Goal: Transaction & Acquisition: Purchase product/service

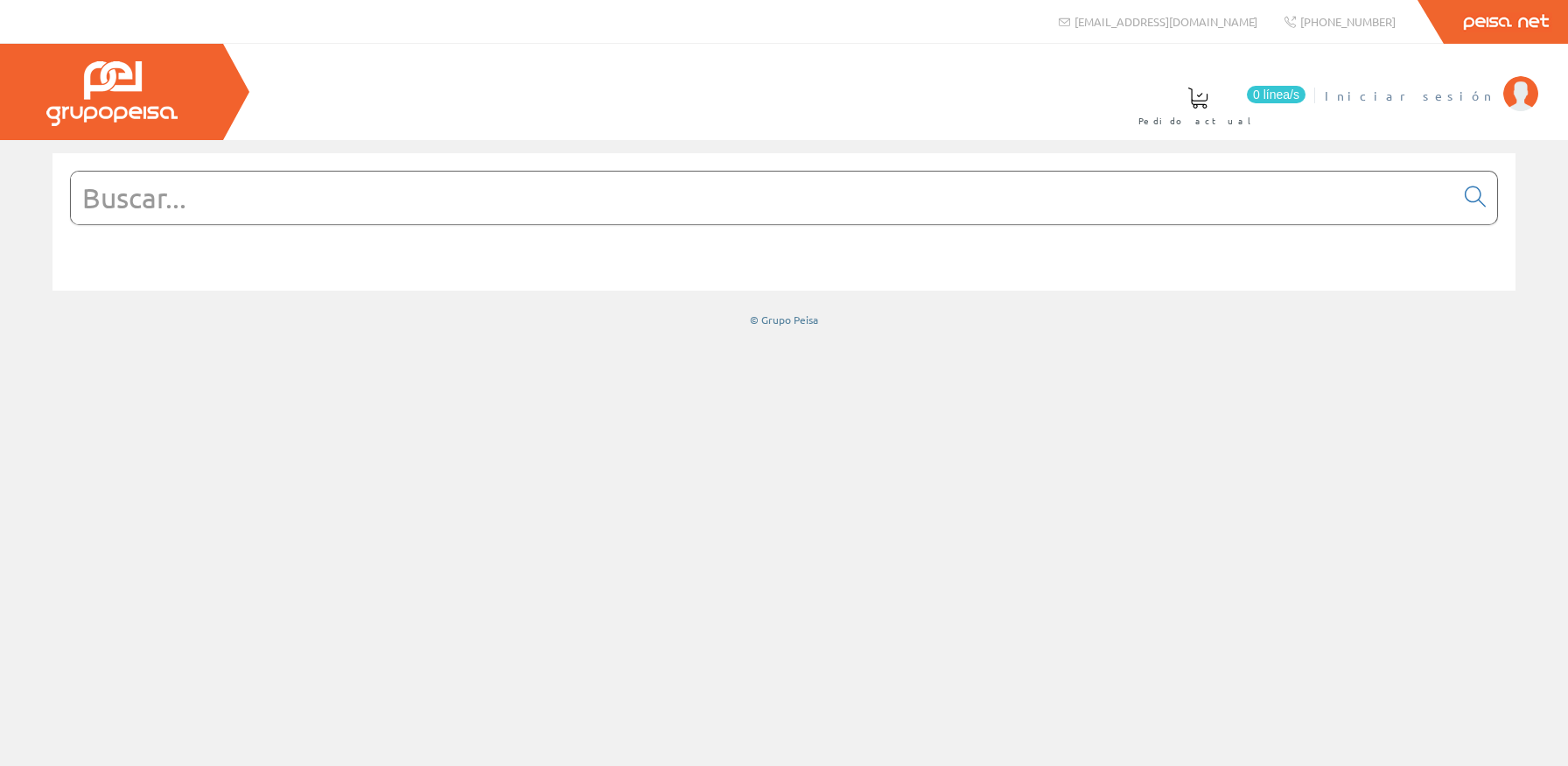
click at [1461, 82] on link "Iniciar sesión" at bounding box center [1431, 81] width 213 height 17
click at [796, 215] on input "text" at bounding box center [763, 197] width 1384 height 53
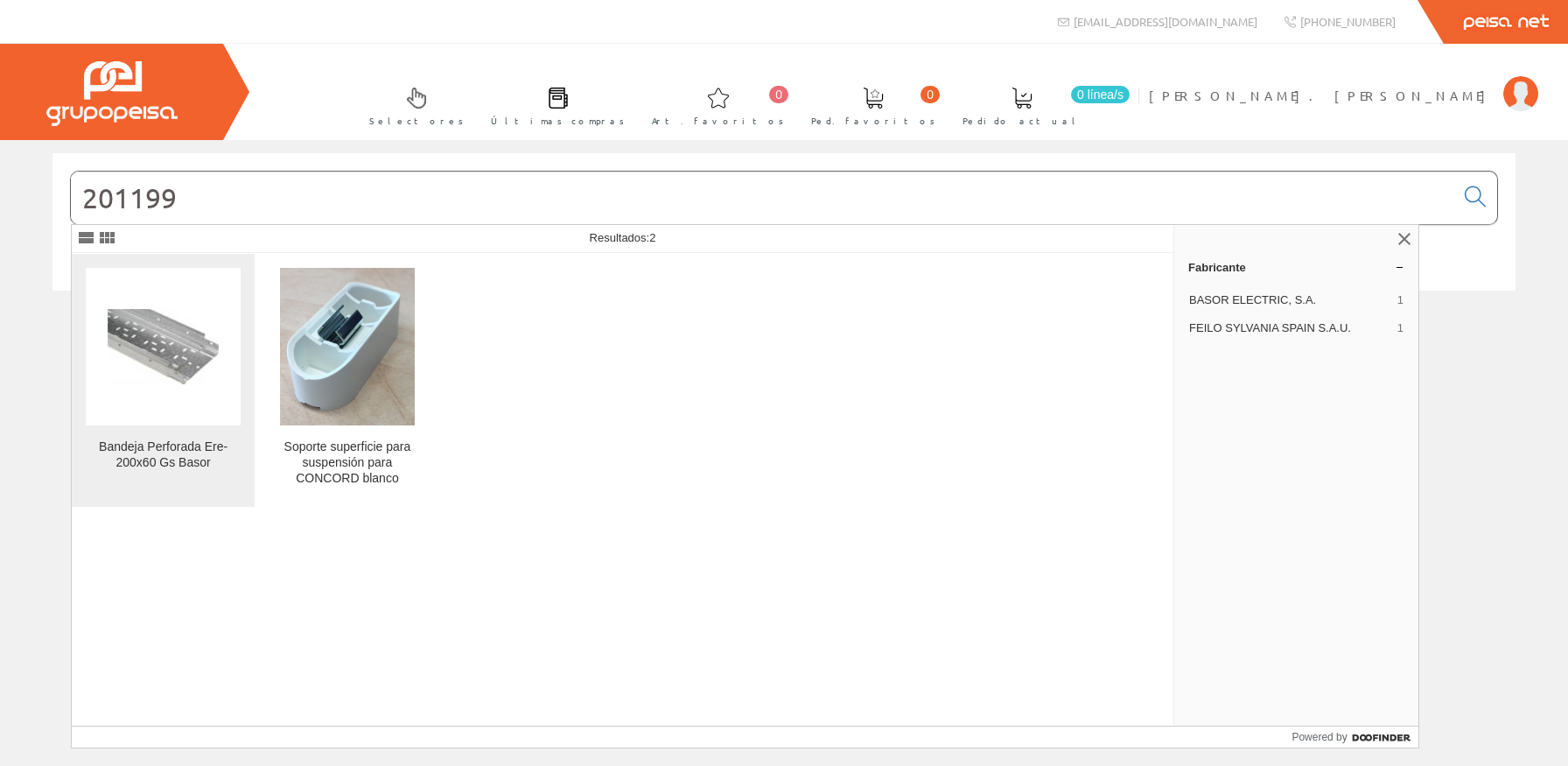
type input "201199"
click at [87, 359] on figure at bounding box center [163, 347] width 155 height 158
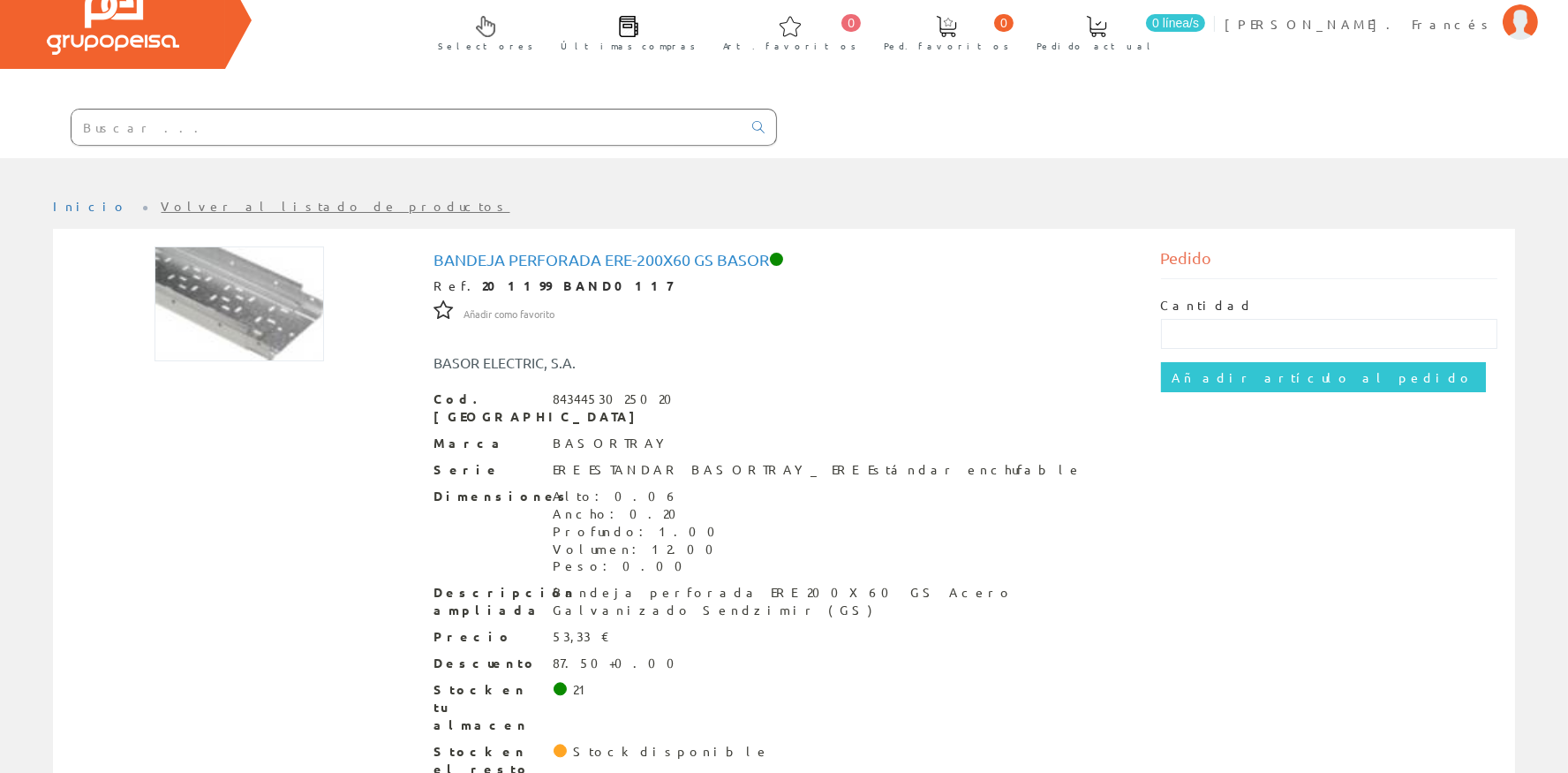
scroll to position [79, 0]
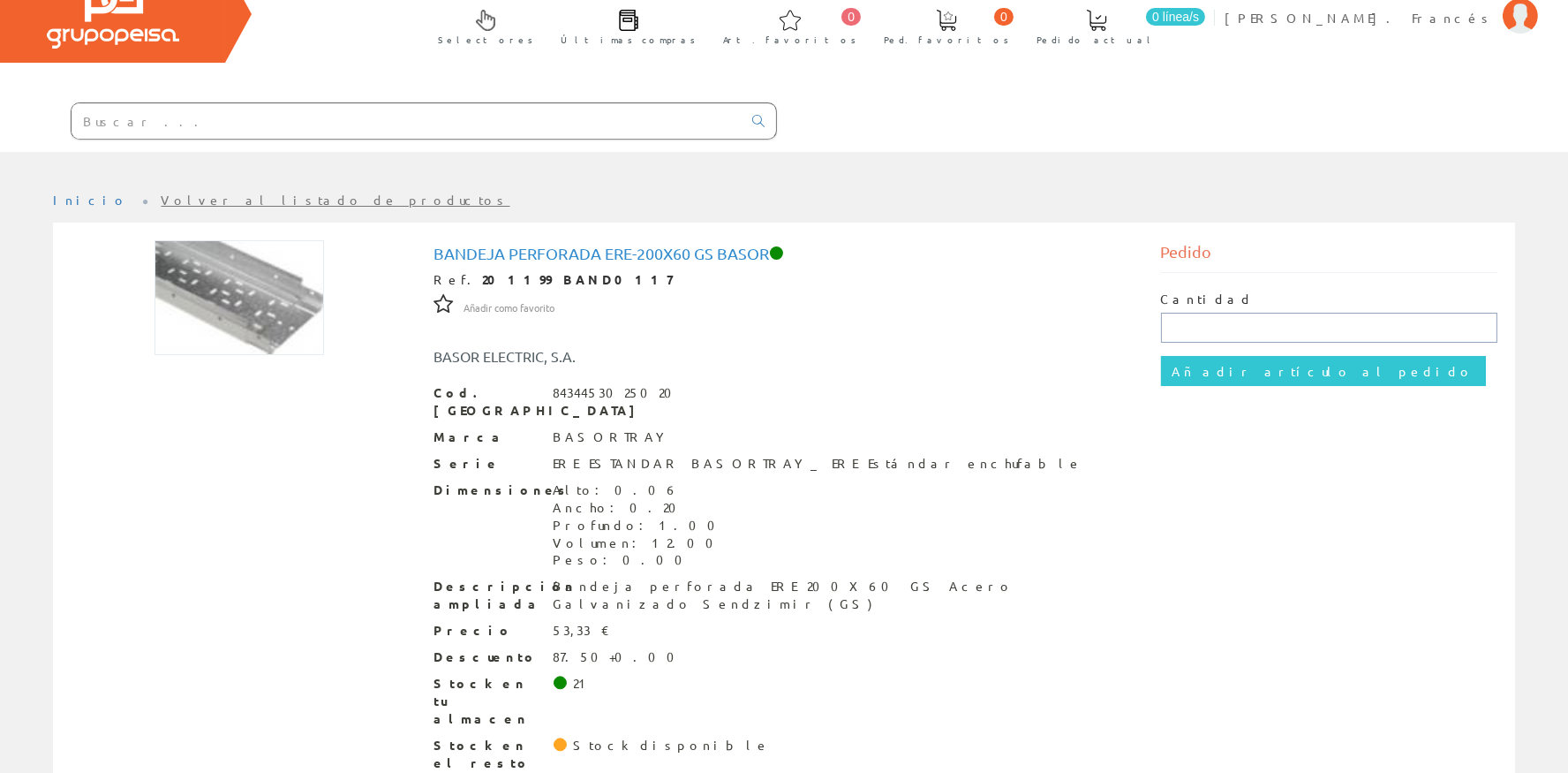
click at [1220, 329] on input "text" at bounding box center [1329, 328] width 337 height 30
type input "21"
click at [1217, 360] on input "Añadir artículo al pedido" at bounding box center [1323, 371] width 325 height 30
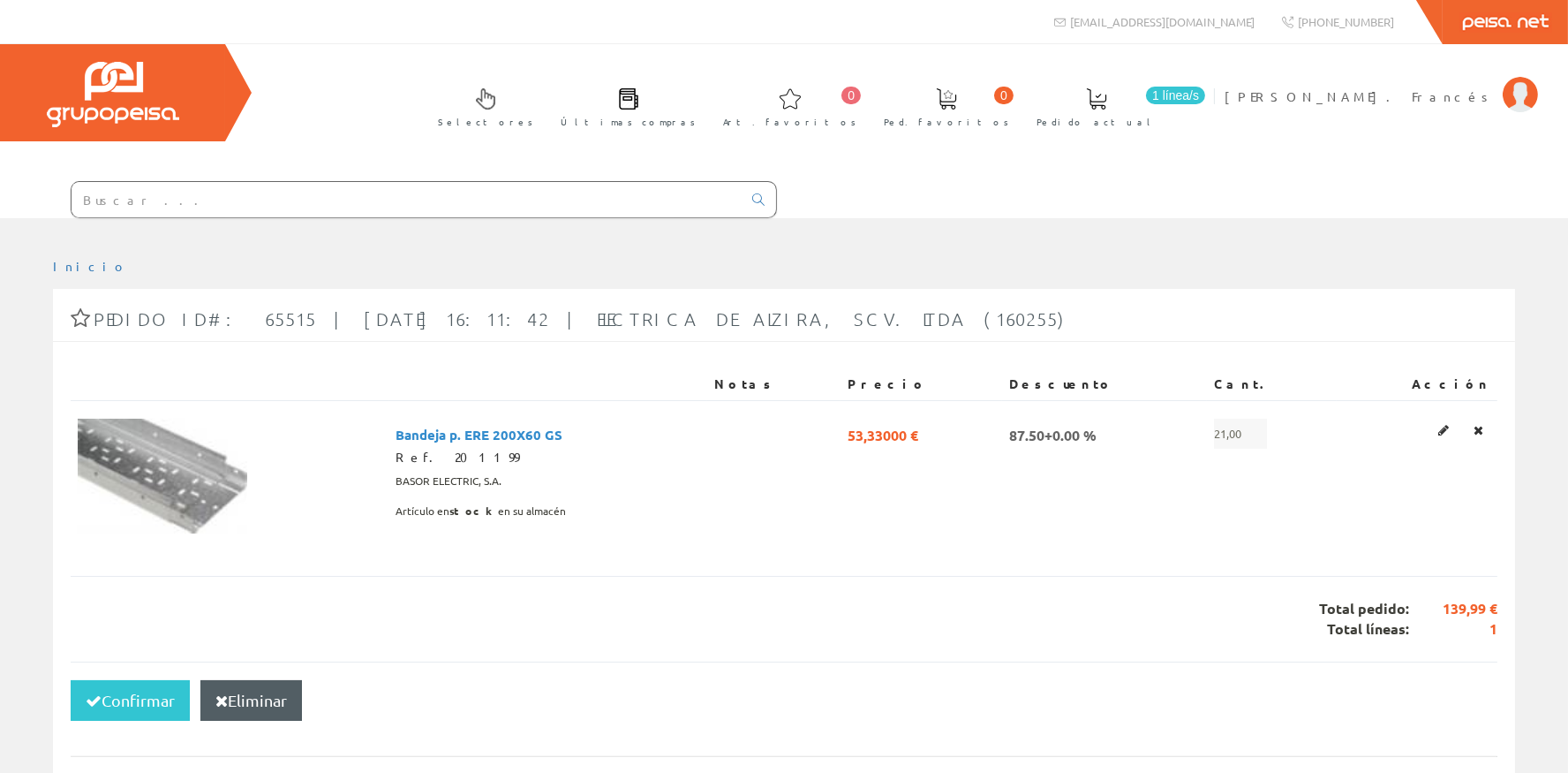
click at [143, 213] on input "text" at bounding box center [406, 199] width 670 height 35
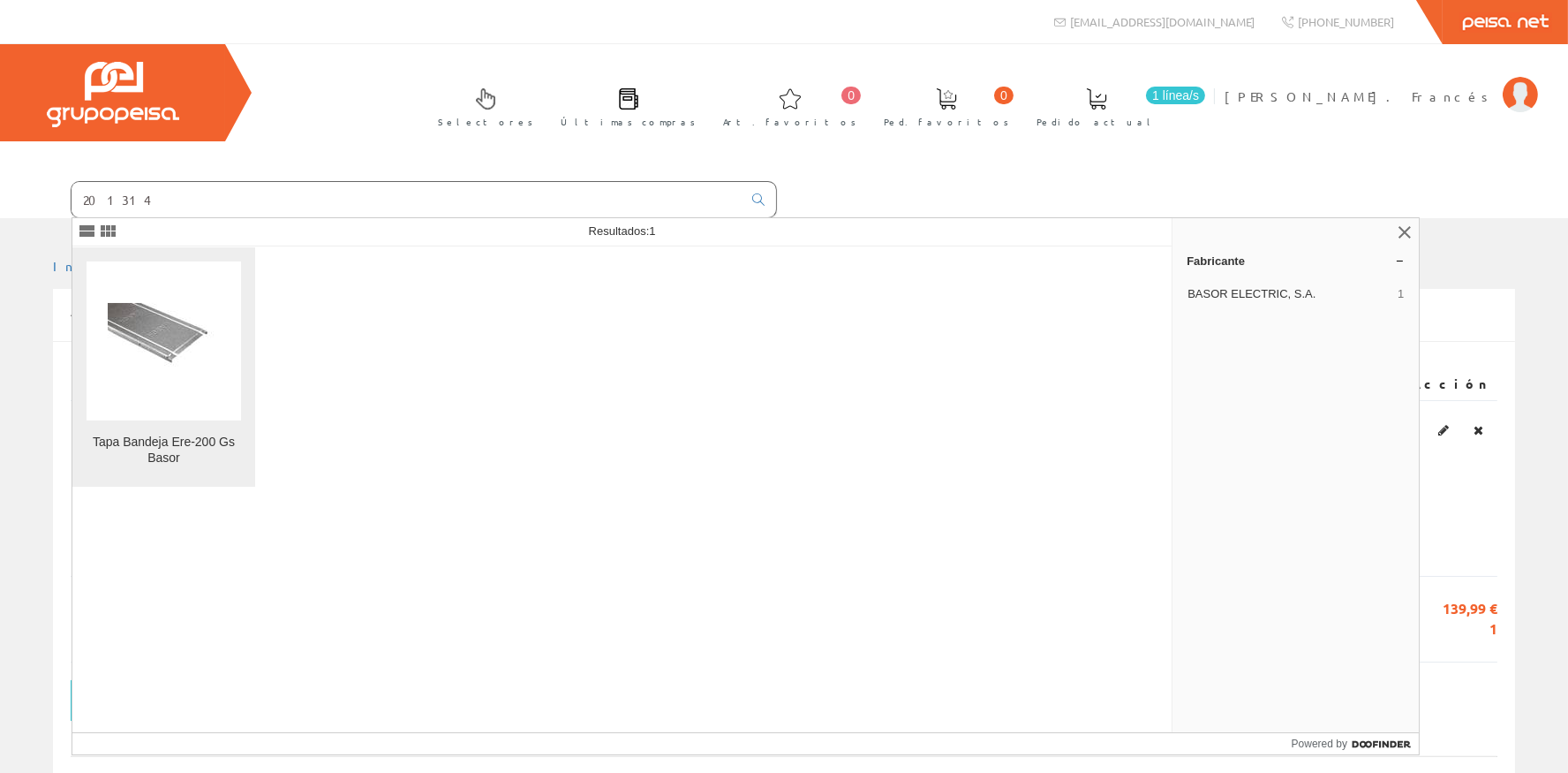
type input "201314"
click at [181, 375] on img at bounding box center [164, 340] width 112 height 75
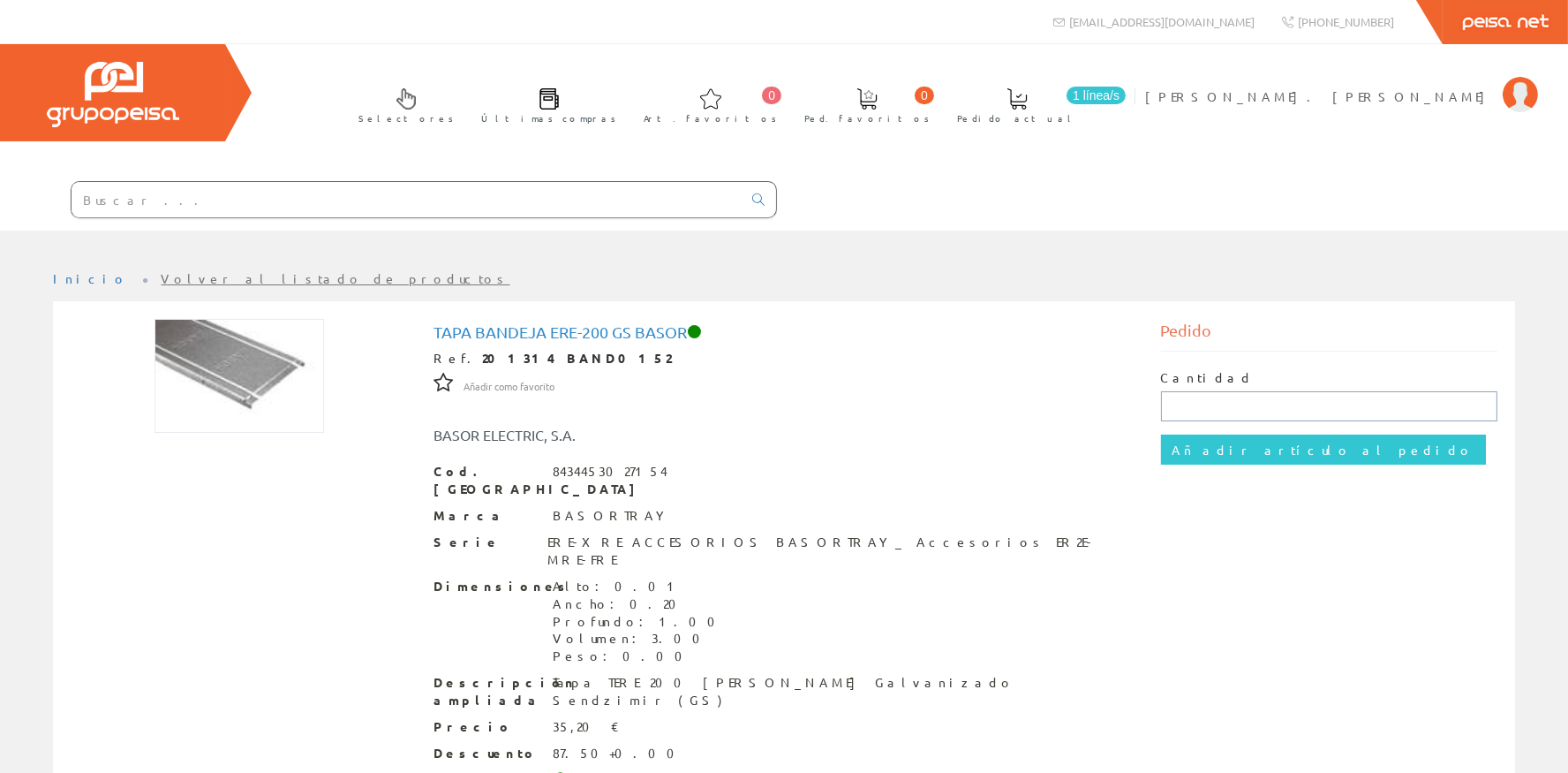
click at [1193, 403] on input "text" at bounding box center [1329, 406] width 337 height 30
type input "21"
click at [1207, 437] on input "Añadir artículo al pedido" at bounding box center [1323, 450] width 325 height 30
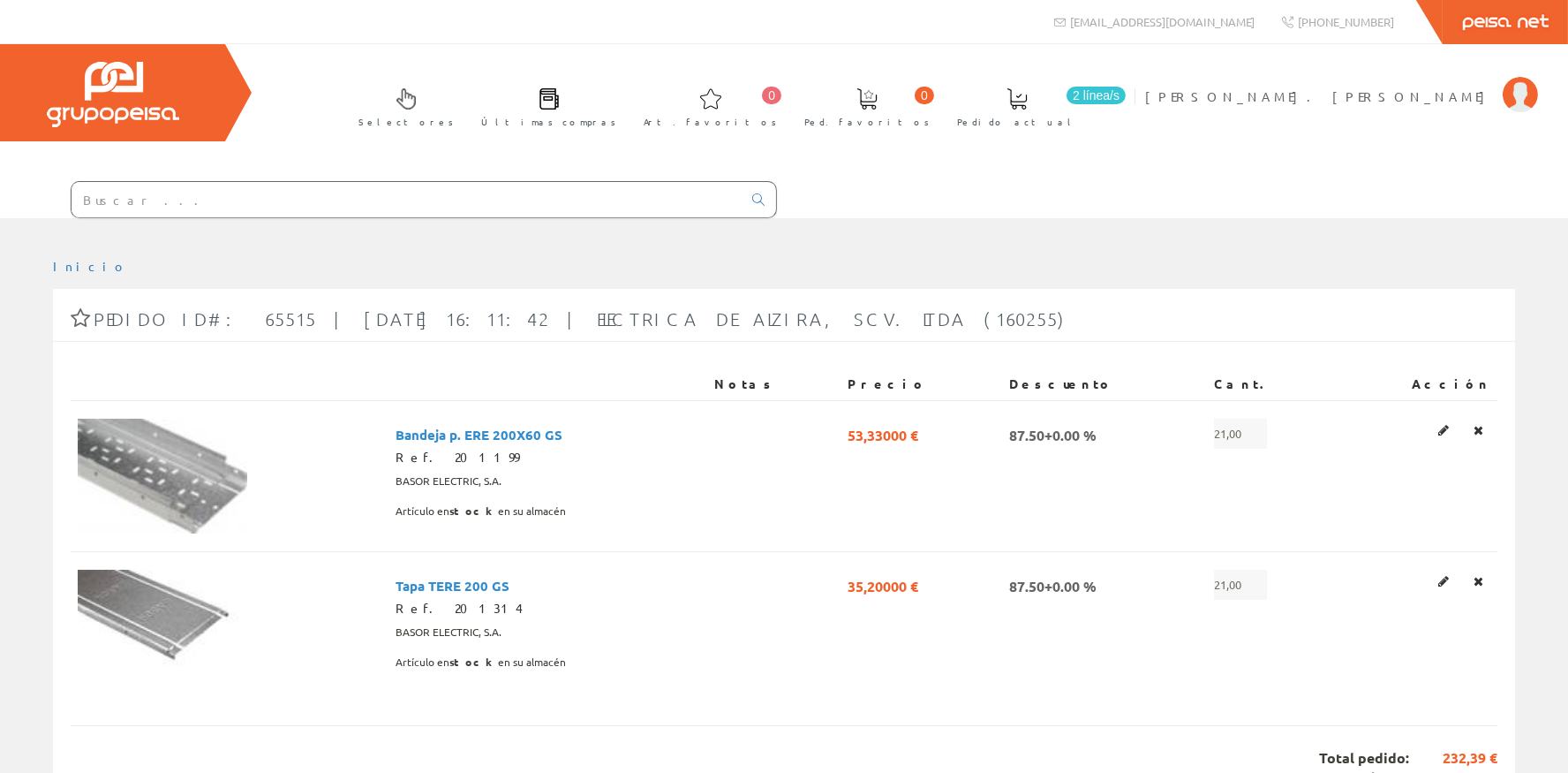
click at [236, 196] on input "text" at bounding box center [406, 199] width 670 height 35
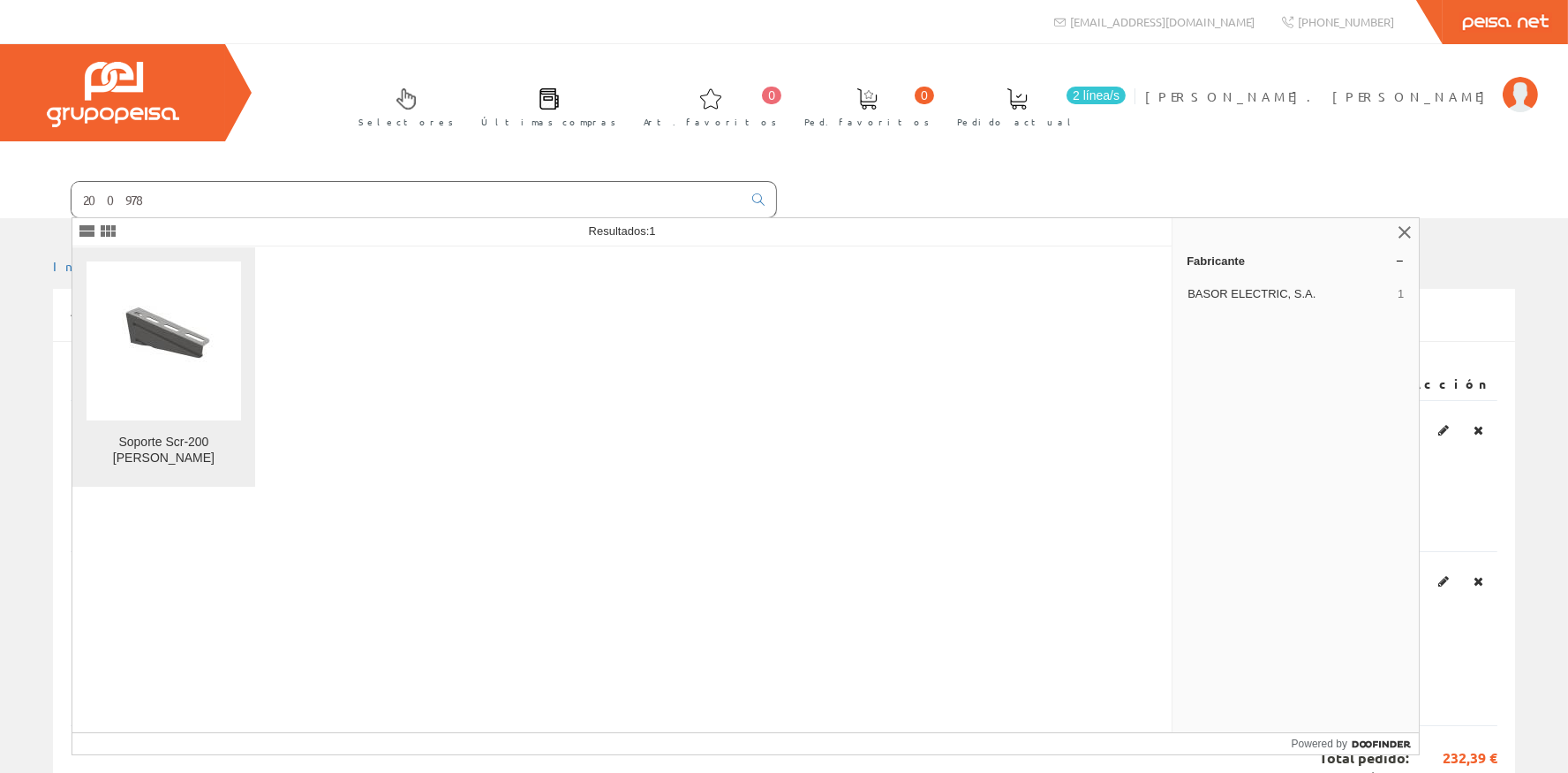
type input "200978"
click at [135, 385] on figure at bounding box center [164, 341] width 155 height 159
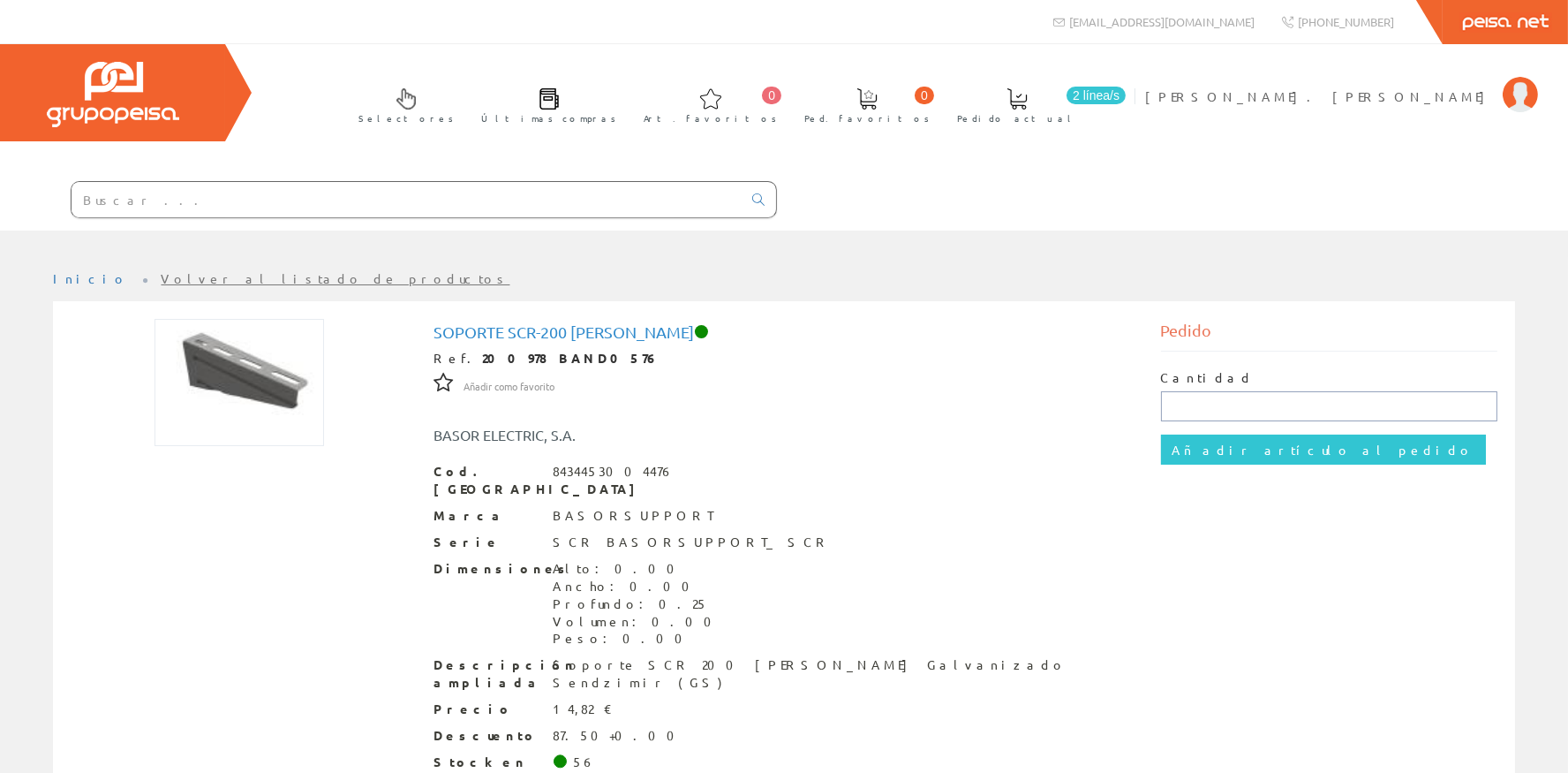
click at [1186, 403] on input "text" at bounding box center [1329, 406] width 337 height 30
type input "20"
click at [1317, 464] on input "Añadir artículo al pedido" at bounding box center [1323, 450] width 325 height 30
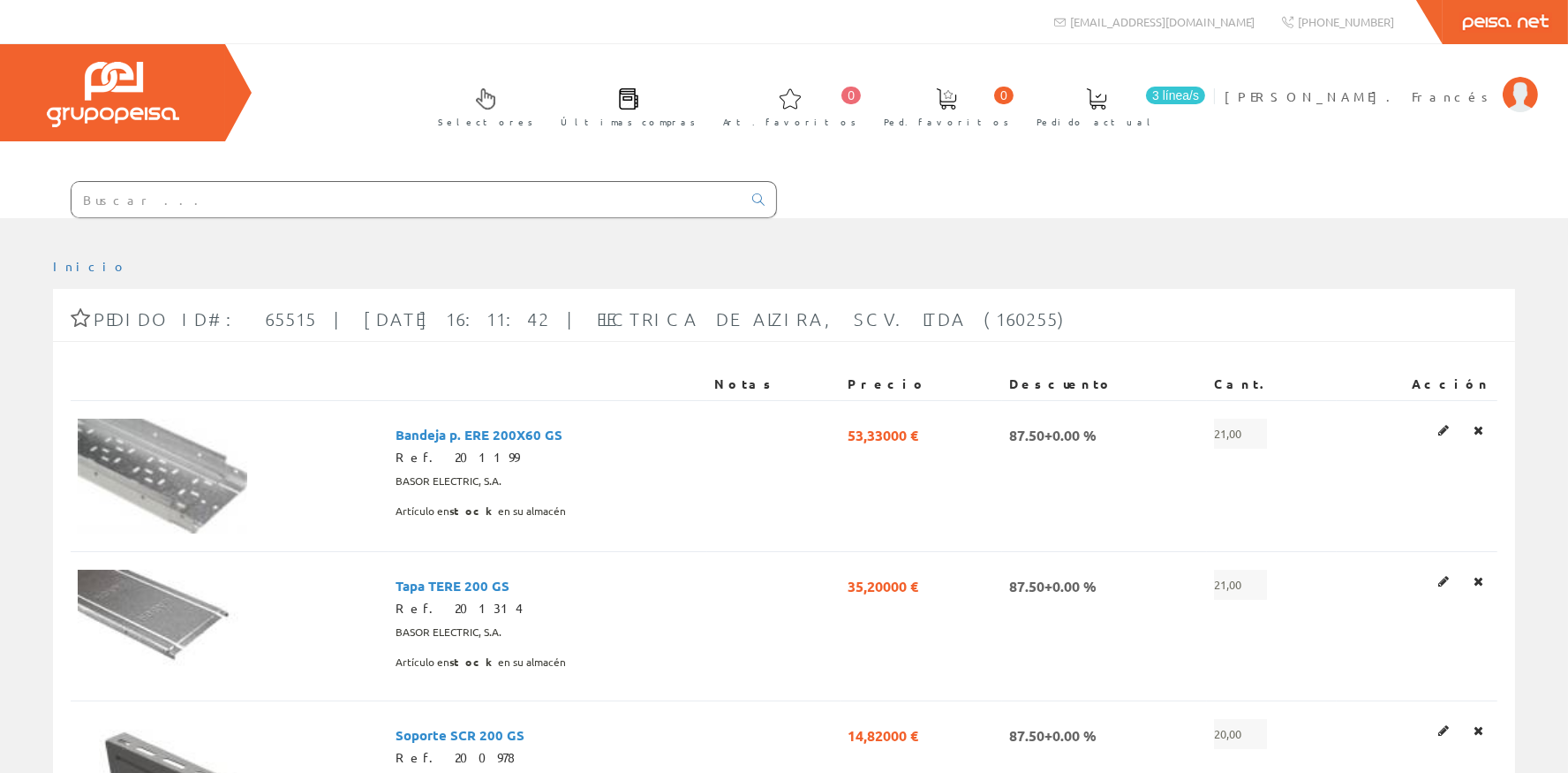
scroll to position [316, 0]
